Goal: Task Accomplishment & Management: Manage account settings

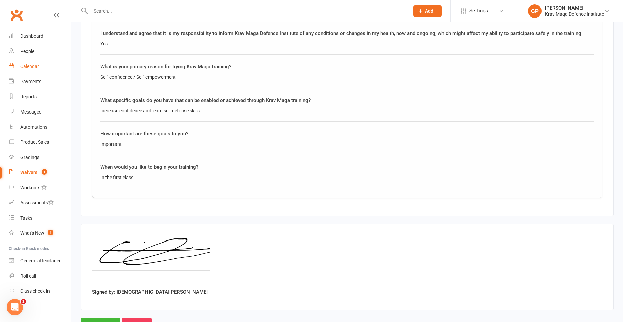
click at [38, 70] on link "Calendar" at bounding box center [40, 66] width 62 height 15
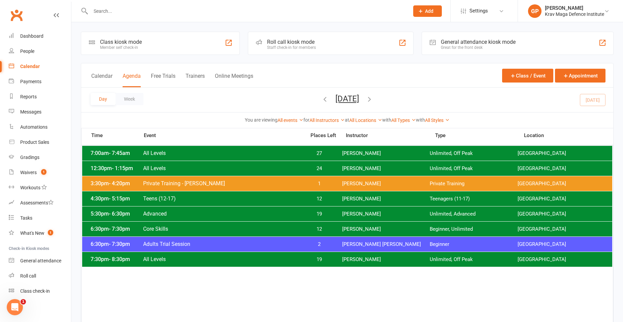
click at [226, 247] on span "Adults Trial Session" at bounding box center [222, 244] width 159 height 6
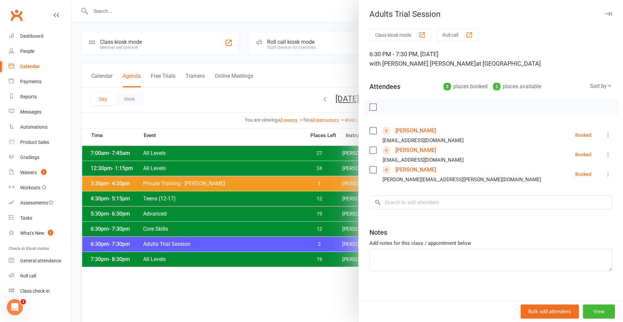
click at [161, 107] on div at bounding box center [347, 161] width 552 height 322
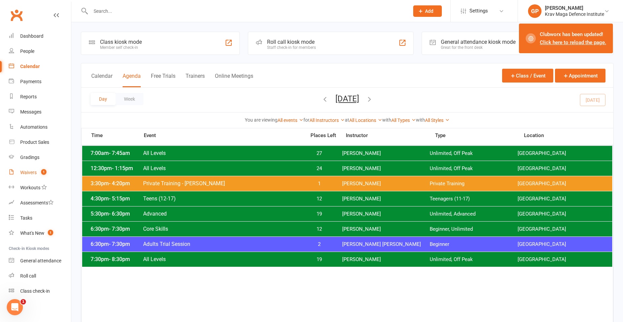
click at [24, 177] on link "Waivers 1" at bounding box center [40, 172] width 62 height 15
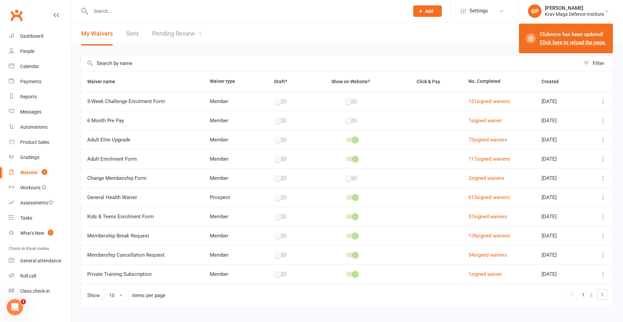
click at [557, 40] on link "Click here to reload the page." at bounding box center [573, 42] width 66 height 6
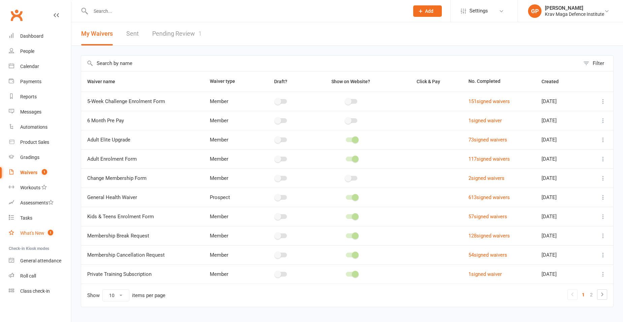
click at [32, 232] on div "What's New" at bounding box center [32, 232] width 24 height 5
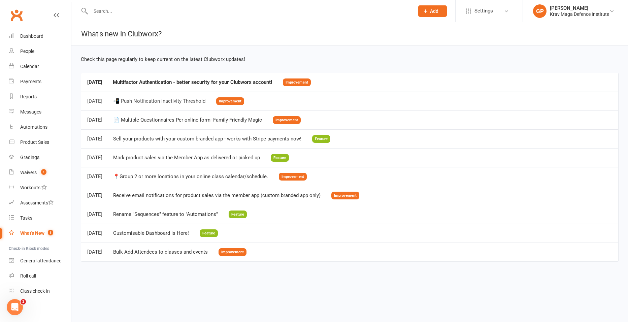
click at [238, 101] on span "Improvement" at bounding box center [230, 101] width 28 height 8
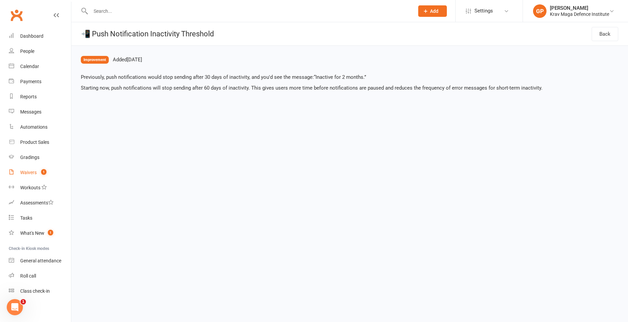
click at [28, 178] on link "Waivers 1" at bounding box center [40, 172] width 62 height 15
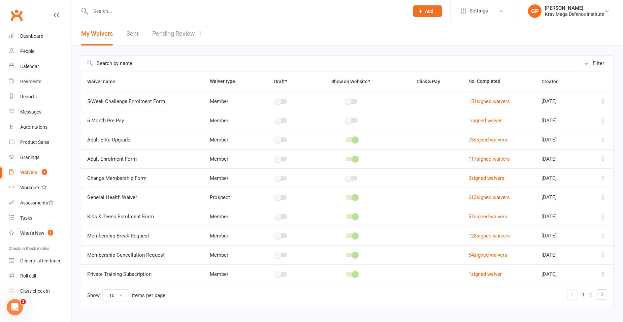
click at [172, 39] on link "Pending Review 1" at bounding box center [177, 33] width 50 height 23
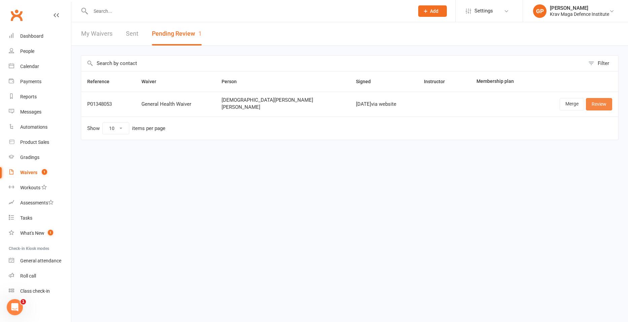
click at [598, 100] on link "Review" at bounding box center [599, 104] width 26 height 12
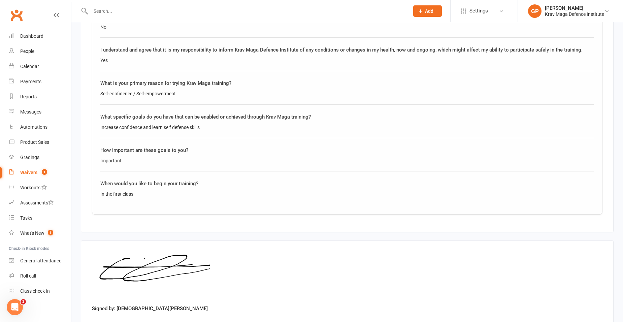
scroll to position [1276, 0]
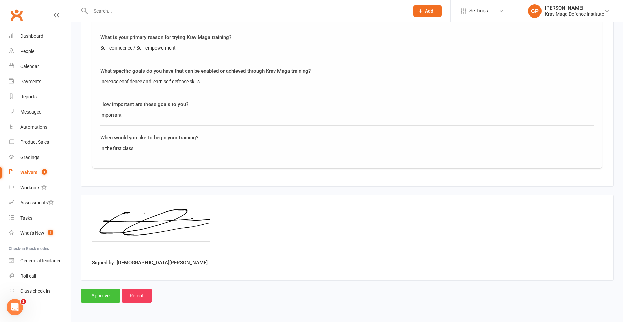
click at [102, 294] on input "Approve" at bounding box center [100, 296] width 39 height 14
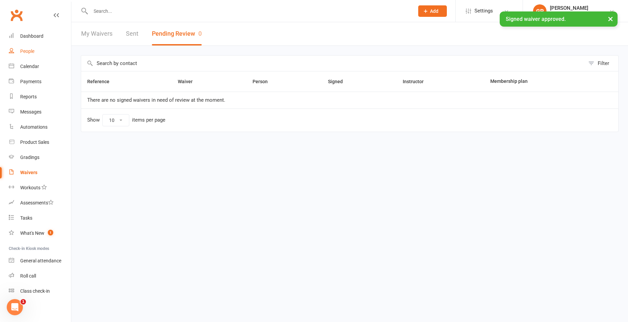
click at [24, 52] on div "People" at bounding box center [27, 51] width 14 height 5
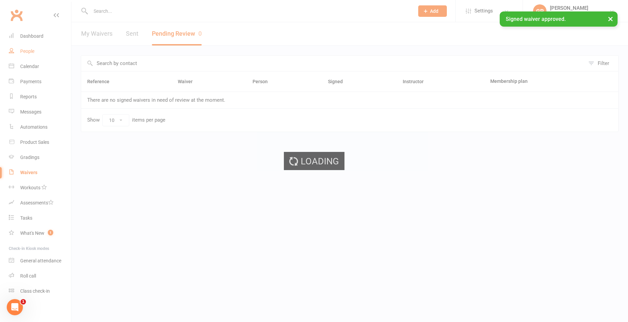
select select "100"
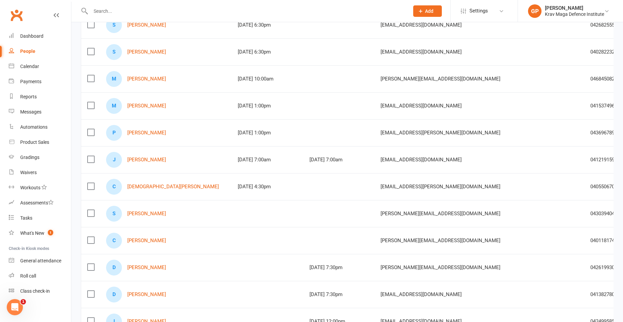
scroll to position [135, 0]
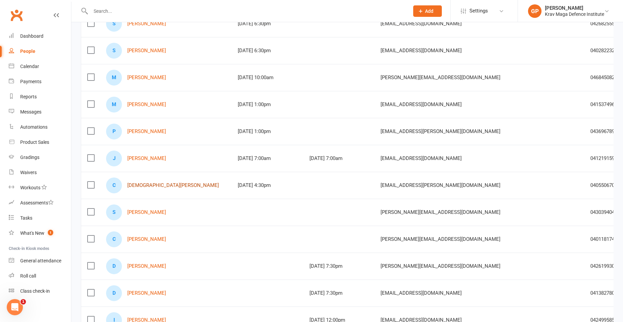
click at [143, 185] on link "[DEMOGRAPHIC_DATA][PERSON_NAME]" at bounding box center [173, 186] width 92 height 6
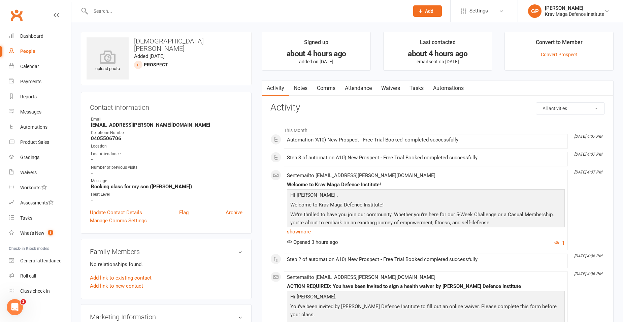
click at [387, 88] on link "Waivers" at bounding box center [391, 89] width 28 height 16
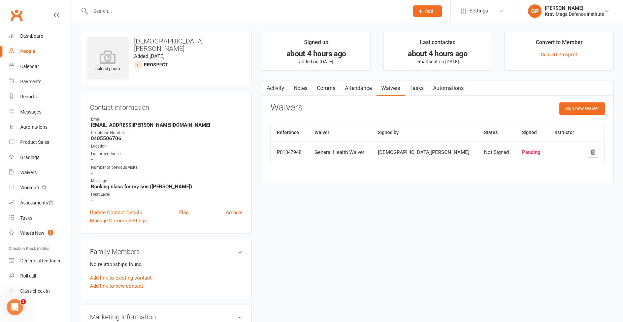
click at [109, 13] on input "text" at bounding box center [247, 10] width 316 height 9
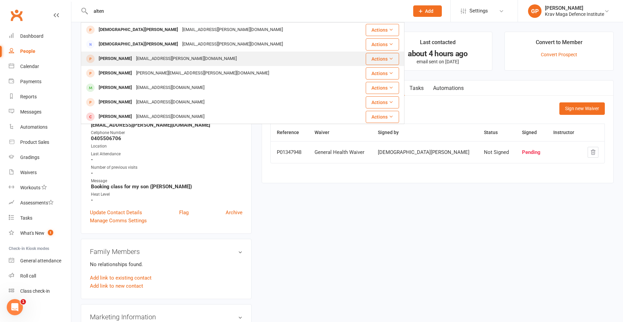
type input "alten"
click at [120, 64] on div "[PERSON_NAME]" at bounding box center [115, 59] width 37 height 10
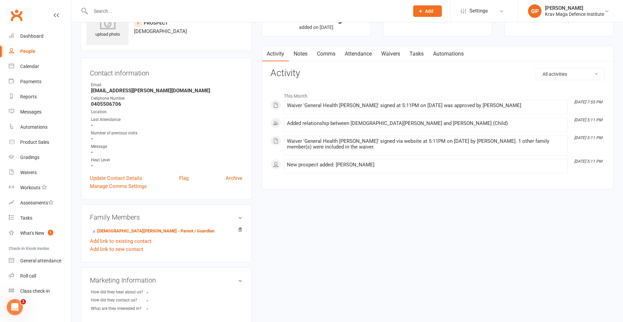
scroll to position [67, 0]
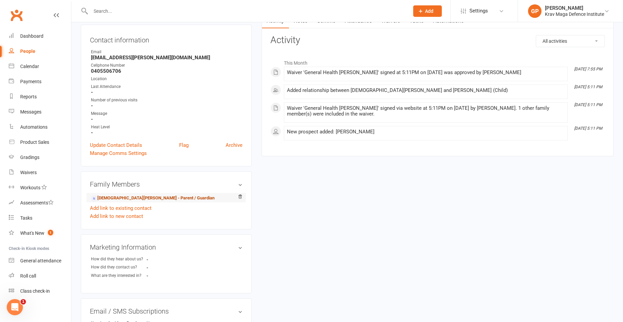
click at [126, 202] on link "[DEMOGRAPHIC_DATA][PERSON_NAME] - Parent / Guardian" at bounding box center [153, 198] width 124 height 7
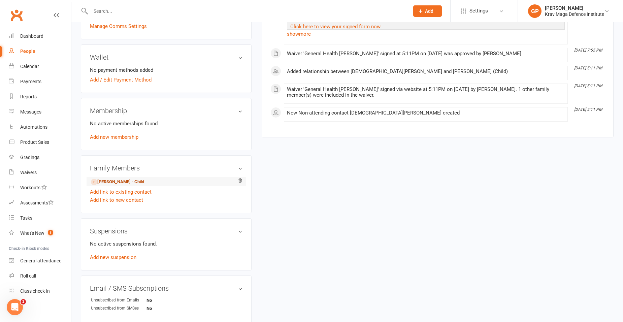
scroll to position [168, 0]
click at [112, 180] on link "[PERSON_NAME] - Child" at bounding box center [117, 181] width 53 height 7
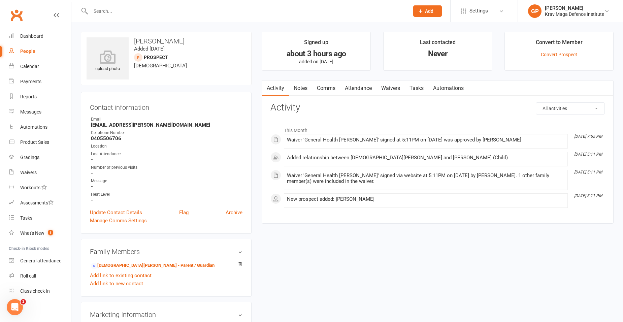
click at [359, 83] on link "Attendance" at bounding box center [358, 89] width 36 height 16
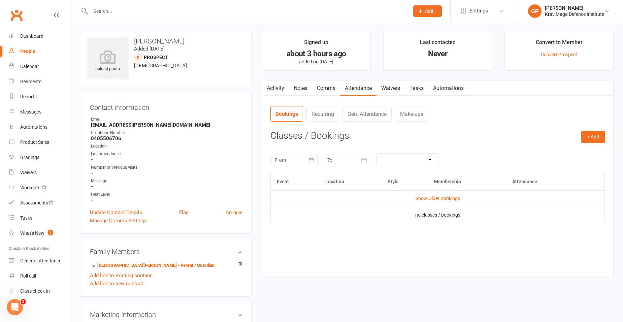
click at [271, 92] on button "button" at bounding box center [266, 88] width 8 height 15
click at [278, 86] on link "Activity" at bounding box center [275, 89] width 27 height 16
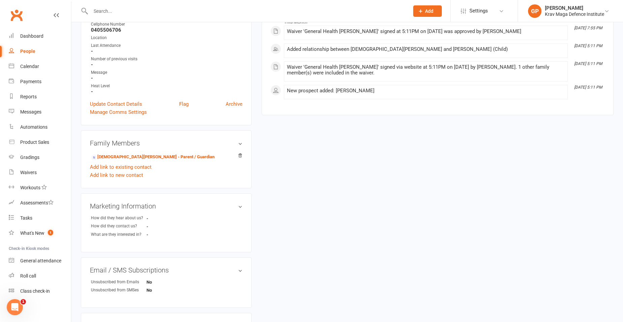
scroll to position [168, 0]
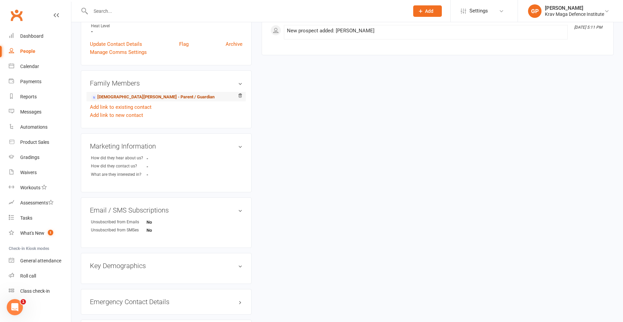
click at [159, 96] on link "[DEMOGRAPHIC_DATA][PERSON_NAME] - Parent / Guardian" at bounding box center [153, 97] width 124 height 7
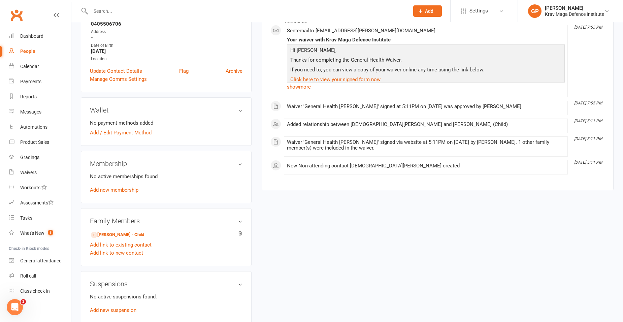
scroll to position [168, 0]
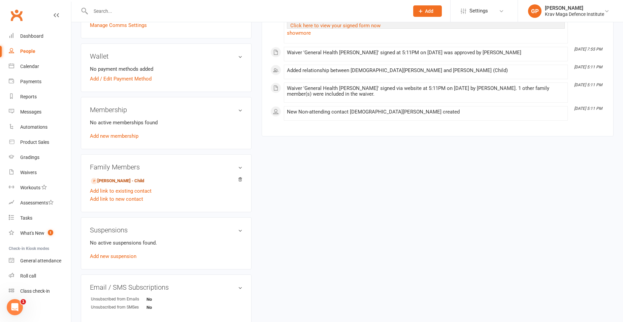
click at [119, 178] on link "James Altenburg - Child" at bounding box center [117, 181] width 53 height 7
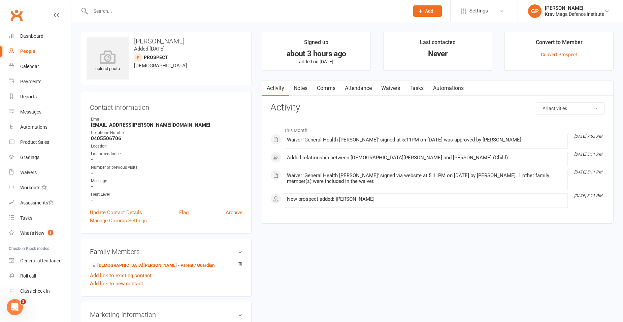
click at [348, 92] on link "Attendance" at bounding box center [358, 89] width 36 height 16
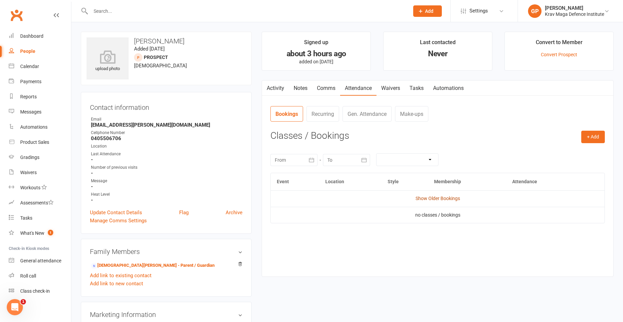
click at [432, 201] on link "Show Older Bookings" at bounding box center [438, 198] width 44 height 5
click at [432, 201] on link "Hide Older Bookings" at bounding box center [438, 198] width 42 height 5
click at [38, 67] on div "Calendar" at bounding box center [29, 66] width 19 height 5
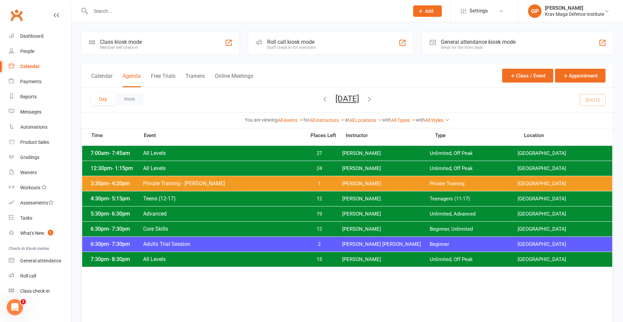
click at [373, 102] on icon "button" at bounding box center [369, 98] width 7 height 7
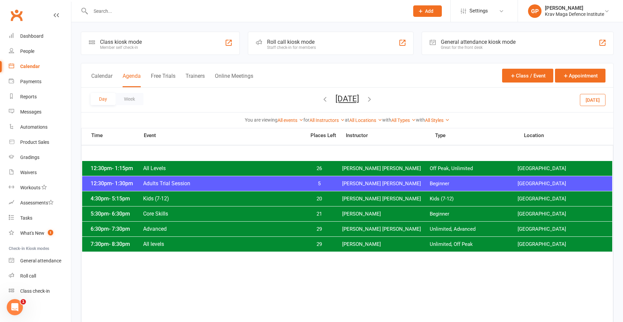
click at [156, 197] on span "Kids (7-12)" at bounding box center [222, 198] width 159 height 6
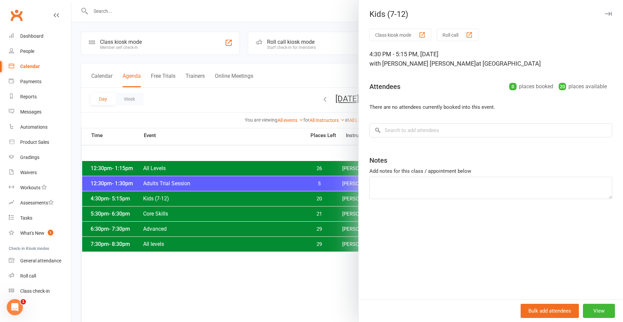
click at [195, 160] on div at bounding box center [347, 161] width 552 height 322
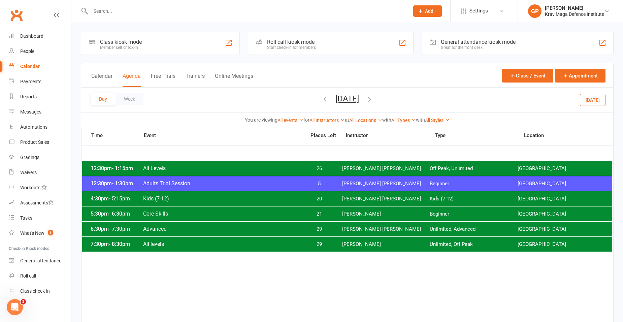
click at [336, 100] on button "Thursday, Sep 11, 2025" at bounding box center [348, 98] width 24 height 9
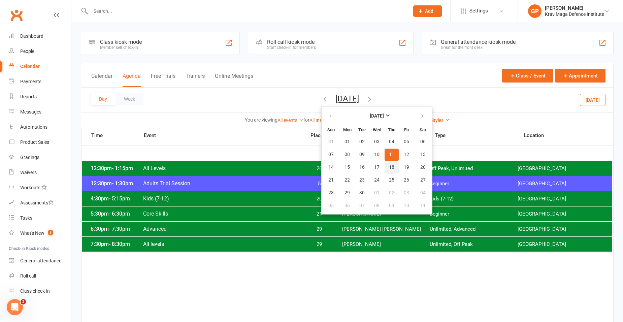
click at [389, 169] on span "18" at bounding box center [391, 167] width 5 height 5
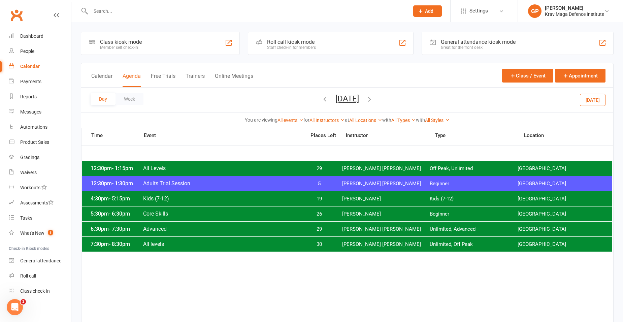
click at [193, 199] on span "Kids (7-12)" at bounding box center [222, 198] width 159 height 6
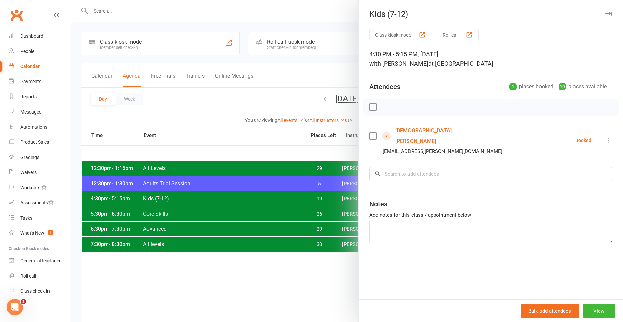
click at [414, 131] on link "Christian Altenburg" at bounding box center [435, 136] width 78 height 22
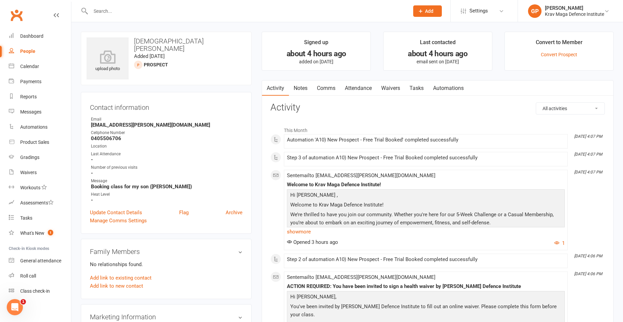
click at [350, 90] on link "Attendance" at bounding box center [358, 89] width 36 height 16
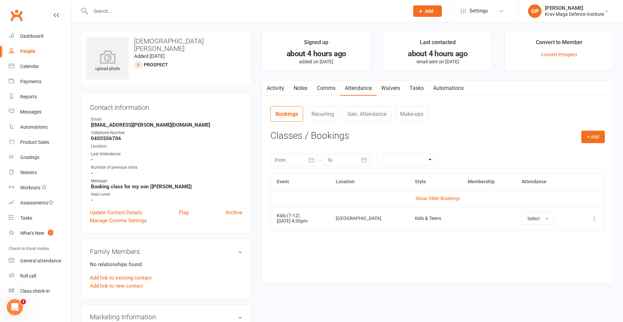
click at [592, 216] on icon at bounding box center [594, 218] width 7 height 7
click at [563, 258] on link "Remove booking" at bounding box center [565, 258] width 67 height 13
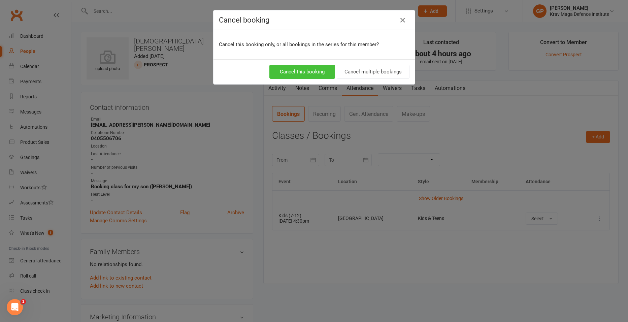
click at [287, 75] on button "Cancel this booking" at bounding box center [303, 72] width 66 height 14
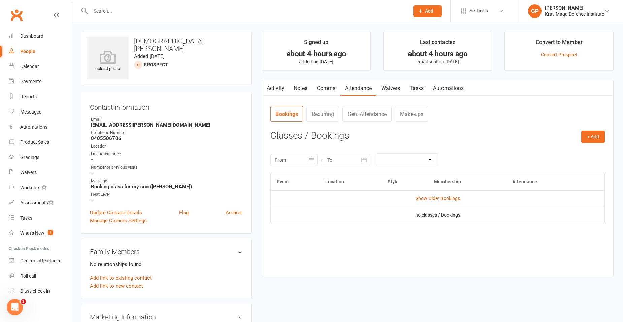
click at [121, 10] on input "text" at bounding box center [247, 10] width 316 height 9
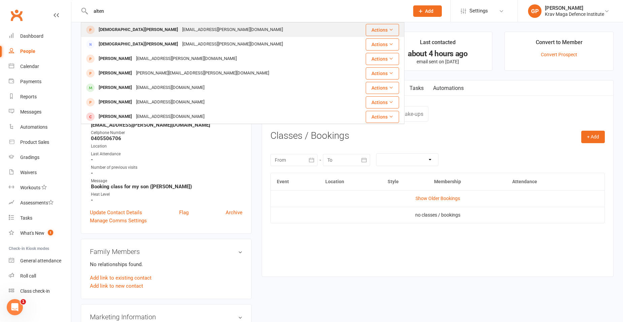
type input "alten"
click at [130, 33] on div "[DEMOGRAPHIC_DATA][PERSON_NAME]" at bounding box center [139, 30] width 84 height 10
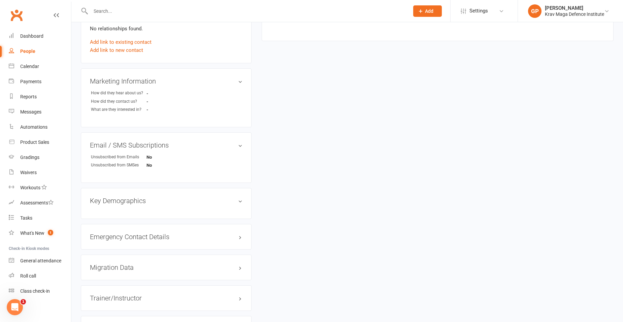
scroll to position [303, 0]
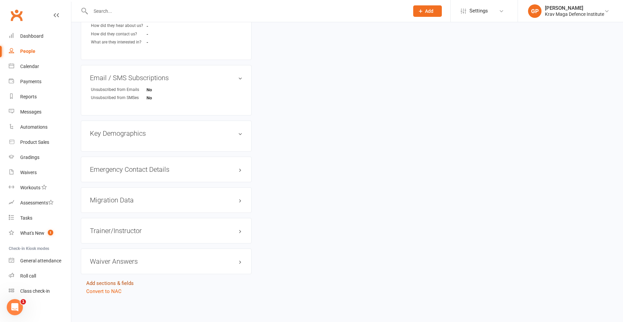
click at [115, 282] on link "Add sections & fields" at bounding box center [110, 283] width 48 height 6
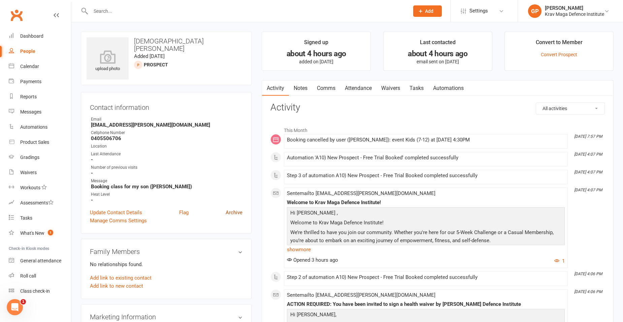
click at [237, 211] on link "Archive" at bounding box center [234, 213] width 17 height 8
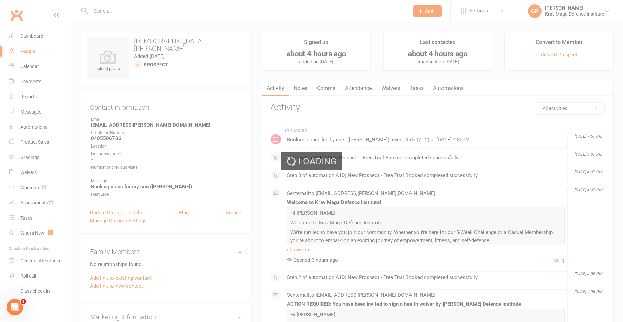
select select "100"
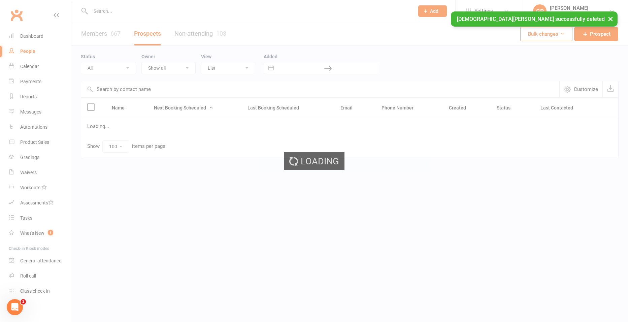
click at [125, 10] on input "text" at bounding box center [249, 10] width 321 height 9
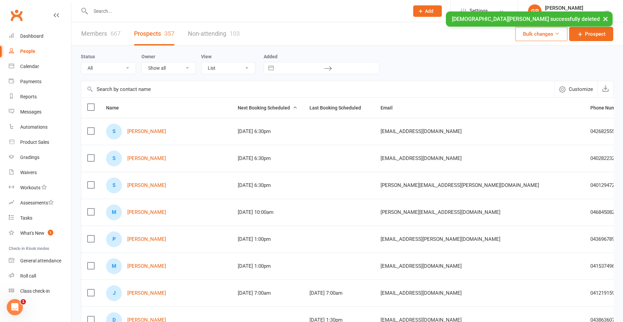
click at [125, 10] on input "text" at bounding box center [247, 10] width 316 height 9
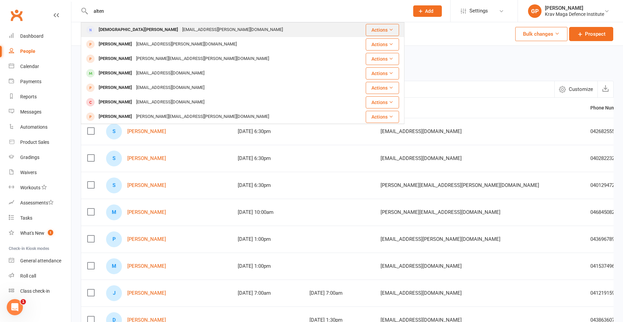
type input "alten"
click at [134, 29] on div "[DEMOGRAPHIC_DATA][PERSON_NAME]" at bounding box center [139, 30] width 84 height 10
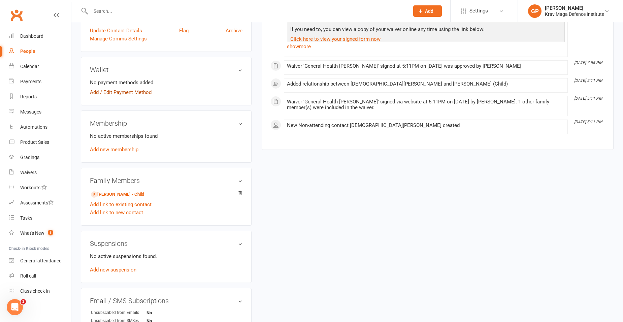
scroll to position [168, 0]
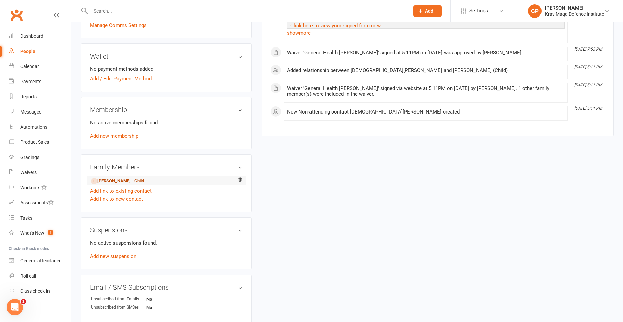
click at [120, 183] on link "[PERSON_NAME] - Child" at bounding box center [117, 181] width 53 height 7
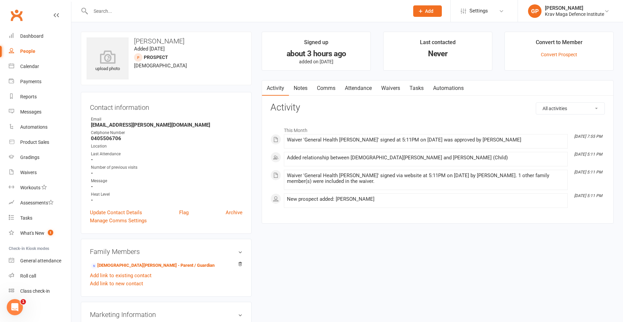
click at [367, 94] on link "Attendance" at bounding box center [358, 89] width 36 height 16
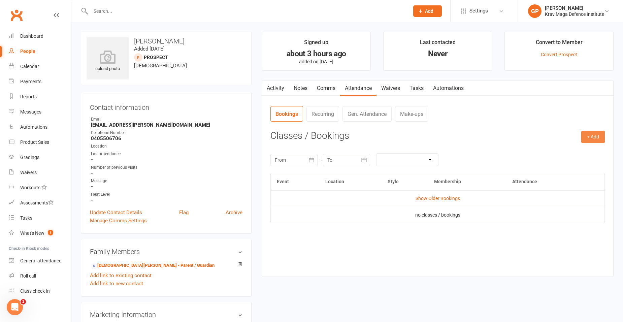
click at [594, 135] on button "+ Add" at bounding box center [594, 137] width 24 height 12
click at [566, 146] on link "Book Event" at bounding box center [571, 152] width 67 height 13
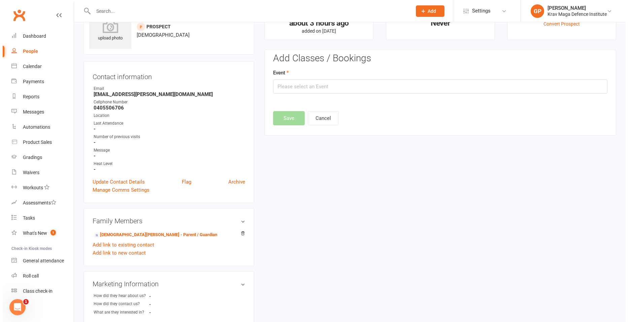
scroll to position [47, 0]
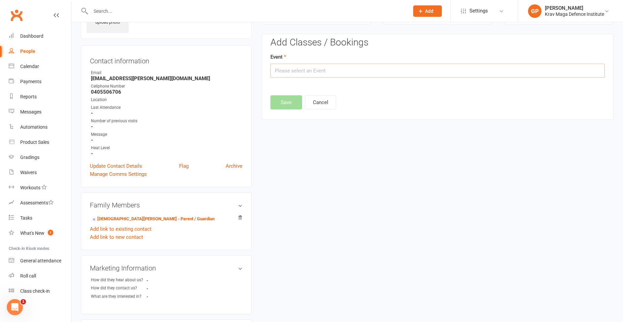
click at [311, 74] on input "text" at bounding box center [438, 71] width 335 height 14
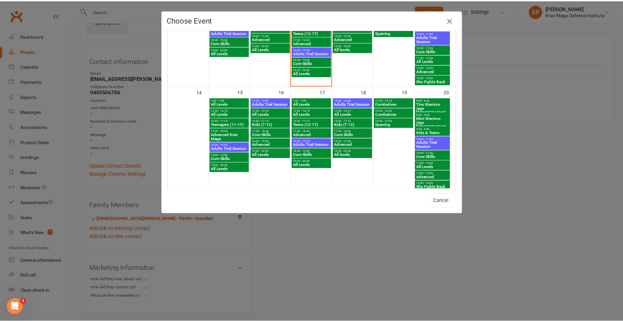
scroll to position [202, 0]
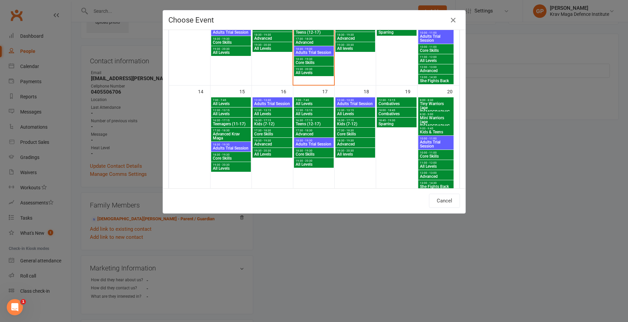
click at [349, 121] on span "16:30 - 17:15" at bounding box center [355, 120] width 37 height 3
type input "Kids (7-12) - Sep 18, 2025 4:30:00 PM"
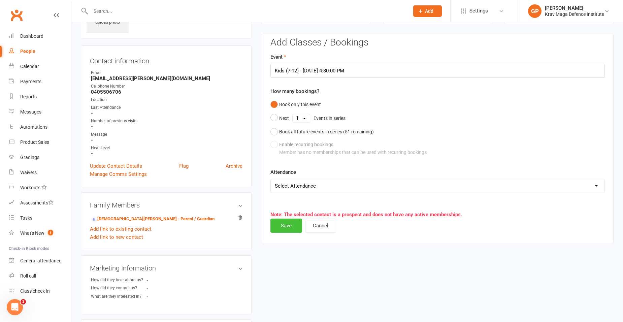
click at [285, 231] on button "Save" at bounding box center [287, 226] width 32 height 14
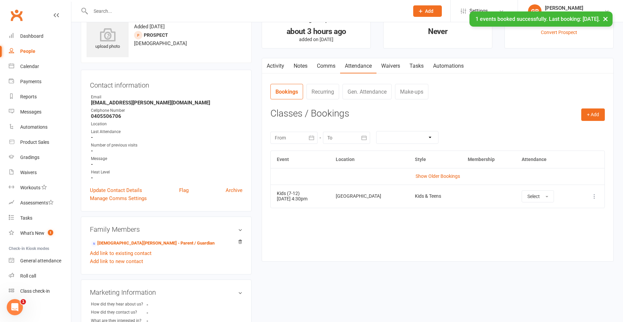
scroll to position [0, 0]
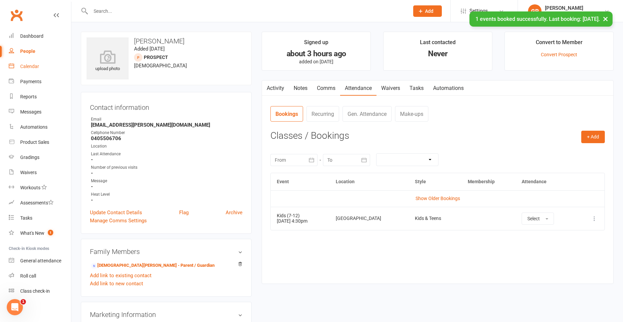
click at [36, 70] on link "Calendar" at bounding box center [40, 66] width 62 height 15
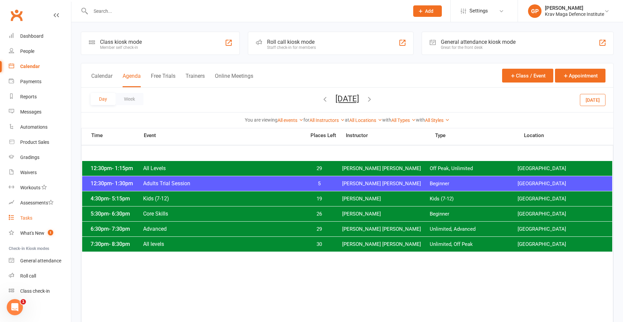
click at [30, 218] on div "Tasks" at bounding box center [26, 217] width 12 height 5
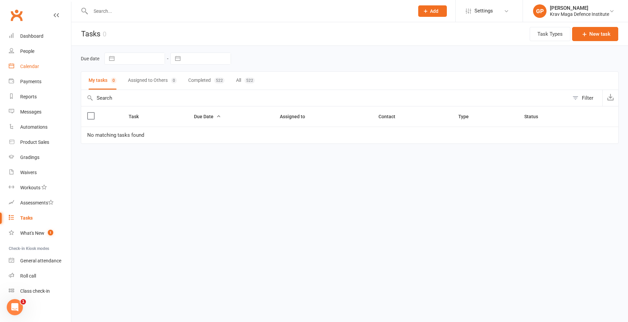
click at [36, 70] on link "Calendar" at bounding box center [40, 66] width 62 height 15
